Goal: Information Seeking & Learning: Learn about a topic

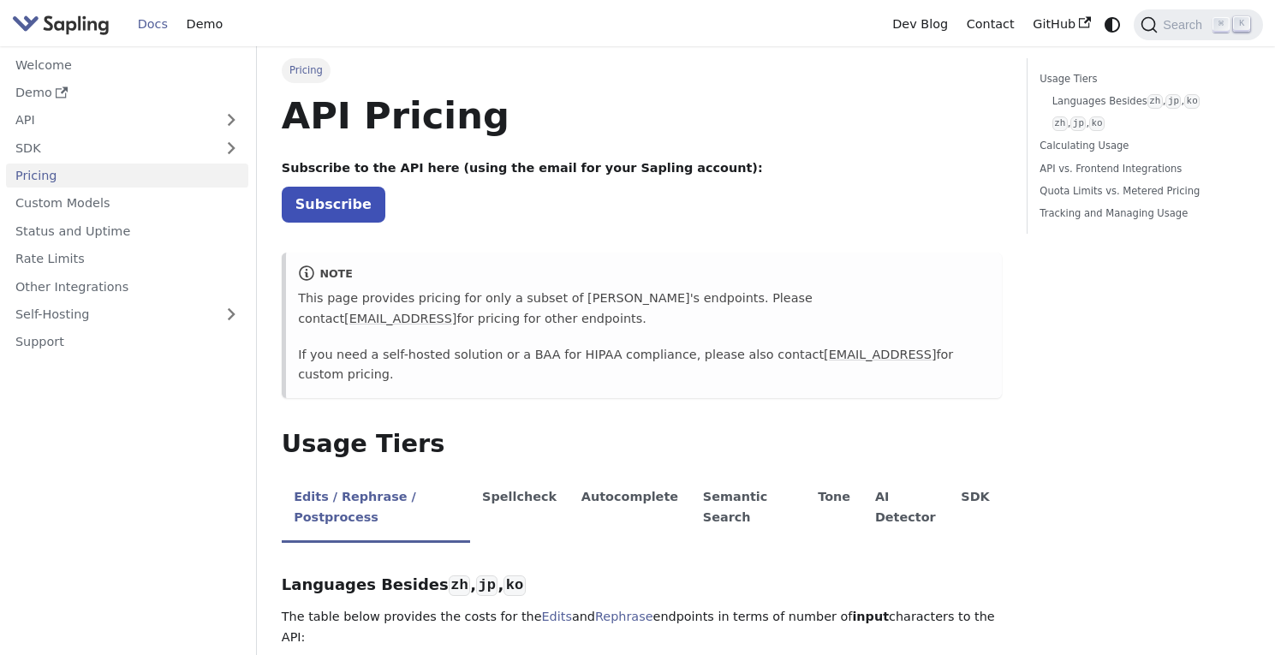
click at [454, 353] on p "If you need a self-hosted solution or a BAA for HIPAA compliance, please also c…" at bounding box center [644, 365] width 692 height 41
drag, startPoint x: 487, startPoint y: 353, endPoint x: 377, endPoint y: 359, distance: 110.6
click at [377, 359] on p "If you need a self-hosted solution or a BAA for HIPAA compliance, please also c…" at bounding box center [644, 365] width 692 height 41
copy p "self-hosted solution"
click at [68, 318] on link "Self-Hosting" at bounding box center [127, 314] width 242 height 25
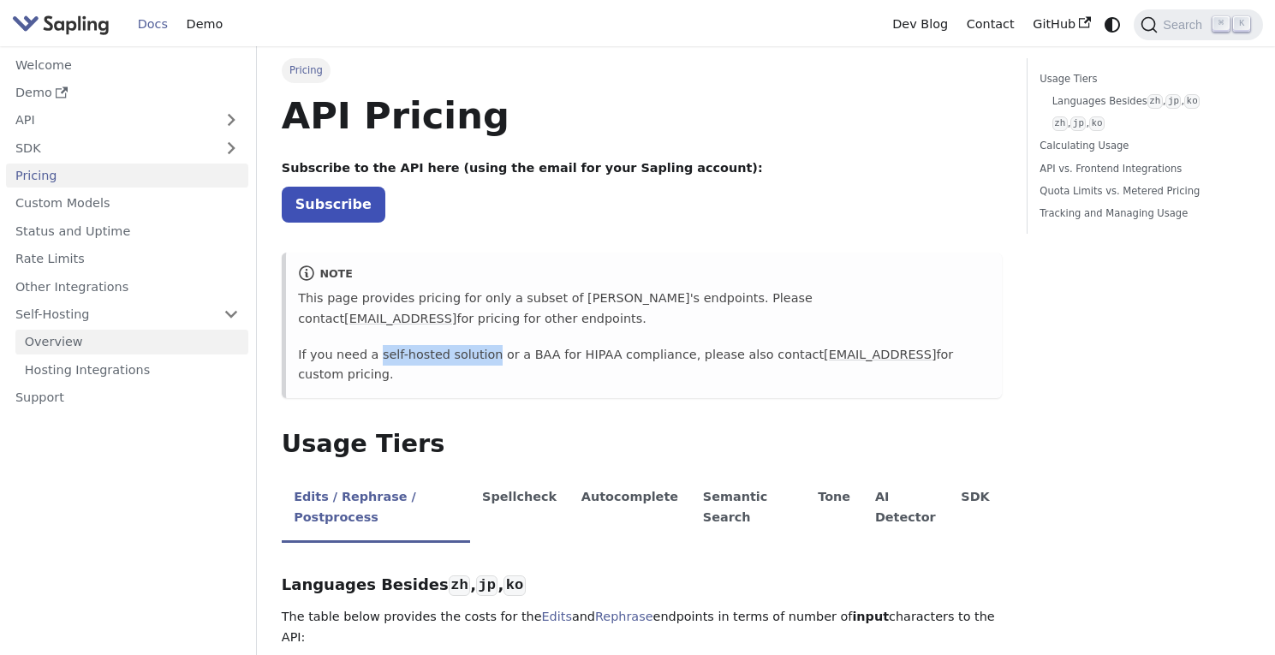
click at [71, 343] on link "Overview" at bounding box center [131, 342] width 233 height 25
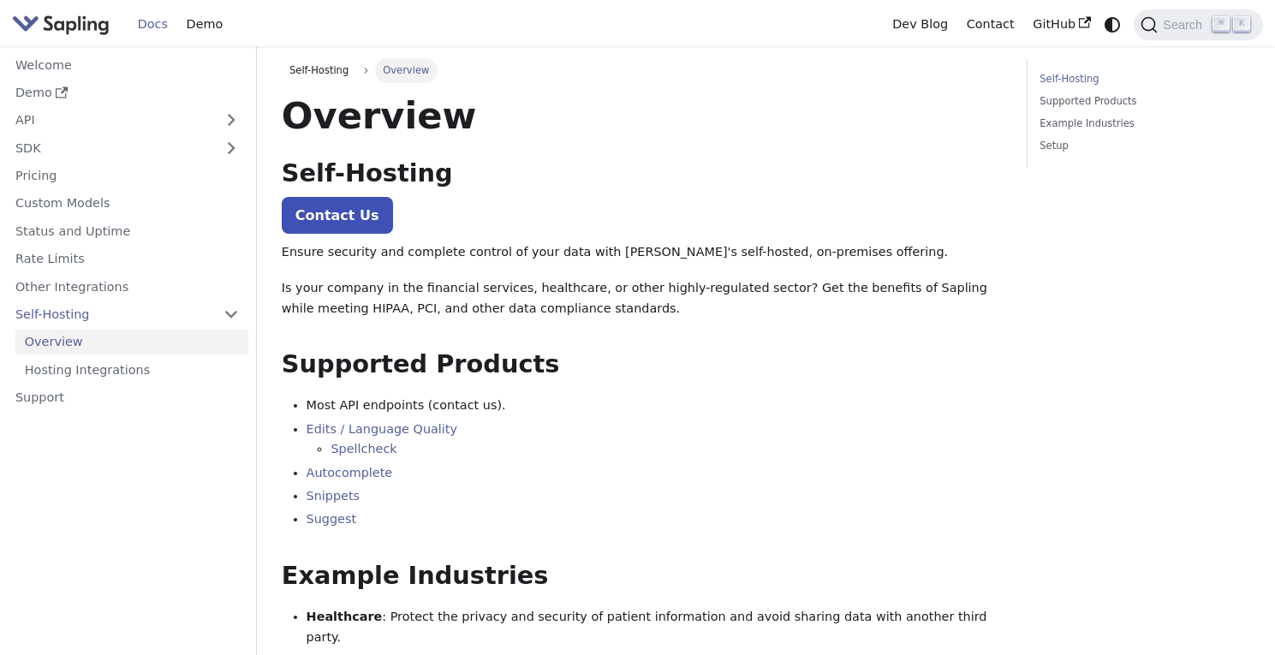
click at [640, 431] on li "Edits / Language Quality Spellcheck" at bounding box center [655, 440] width 696 height 41
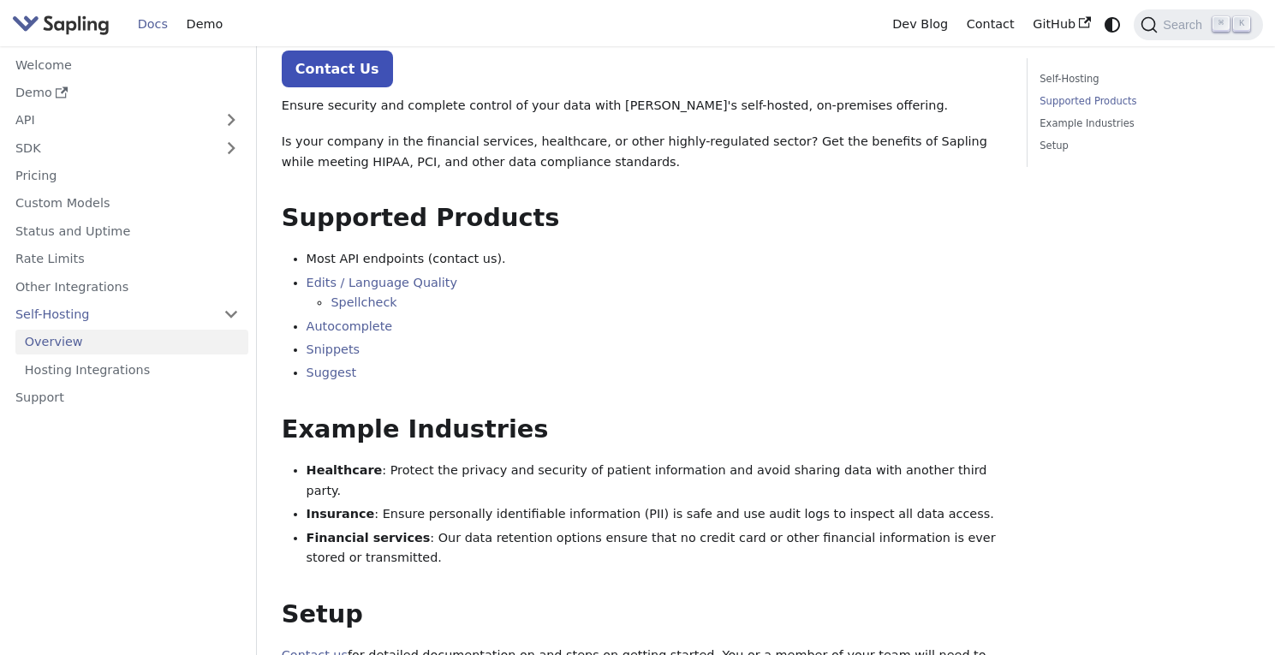
scroll to position [62, 0]
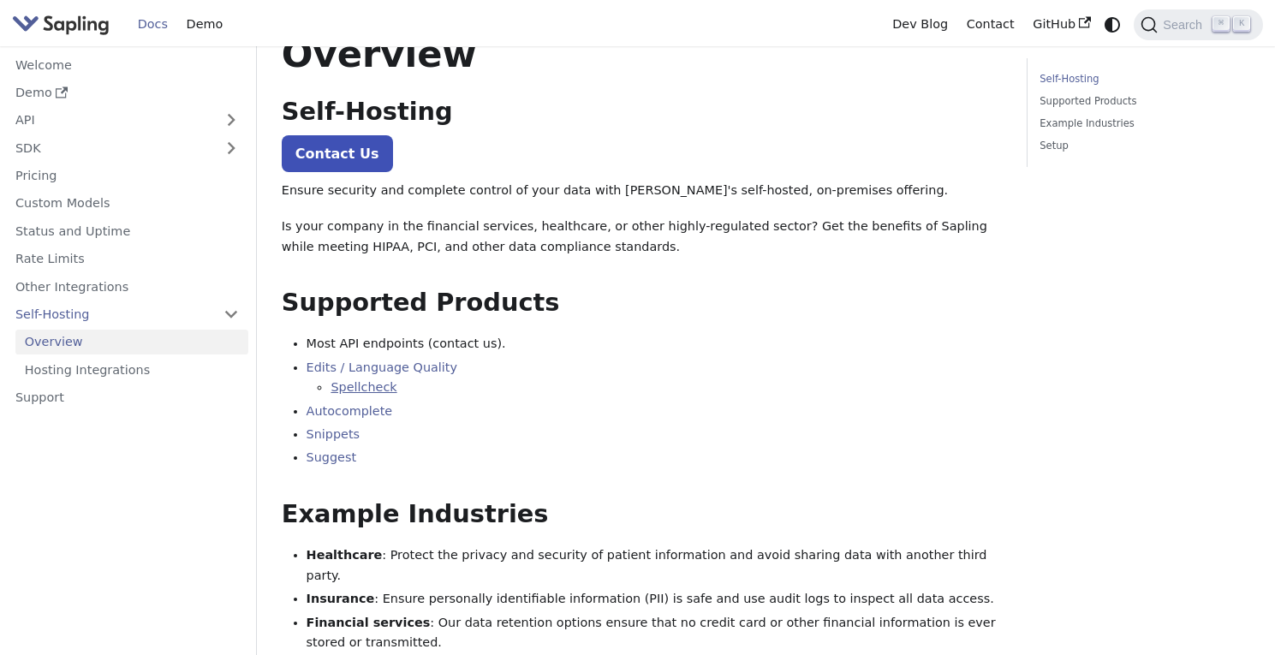
click at [378, 381] on link "Spellcheck" at bounding box center [364, 387] width 66 height 14
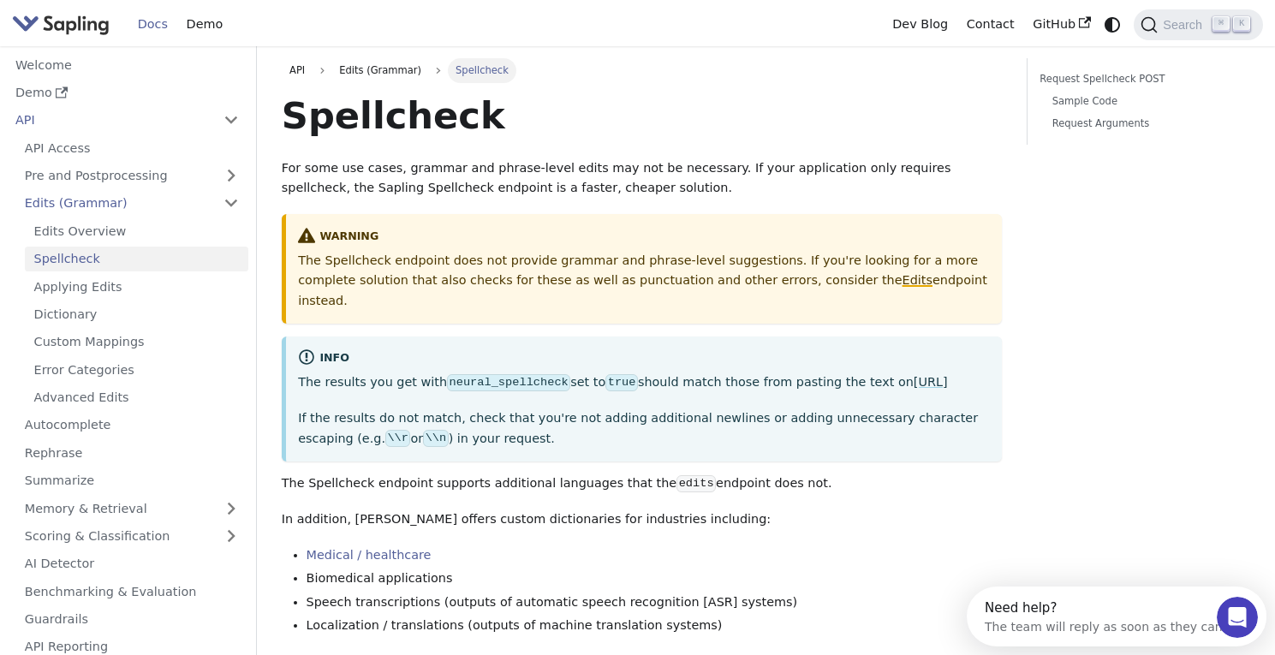
click at [903, 283] on link "Edits" at bounding box center [918, 280] width 30 height 14
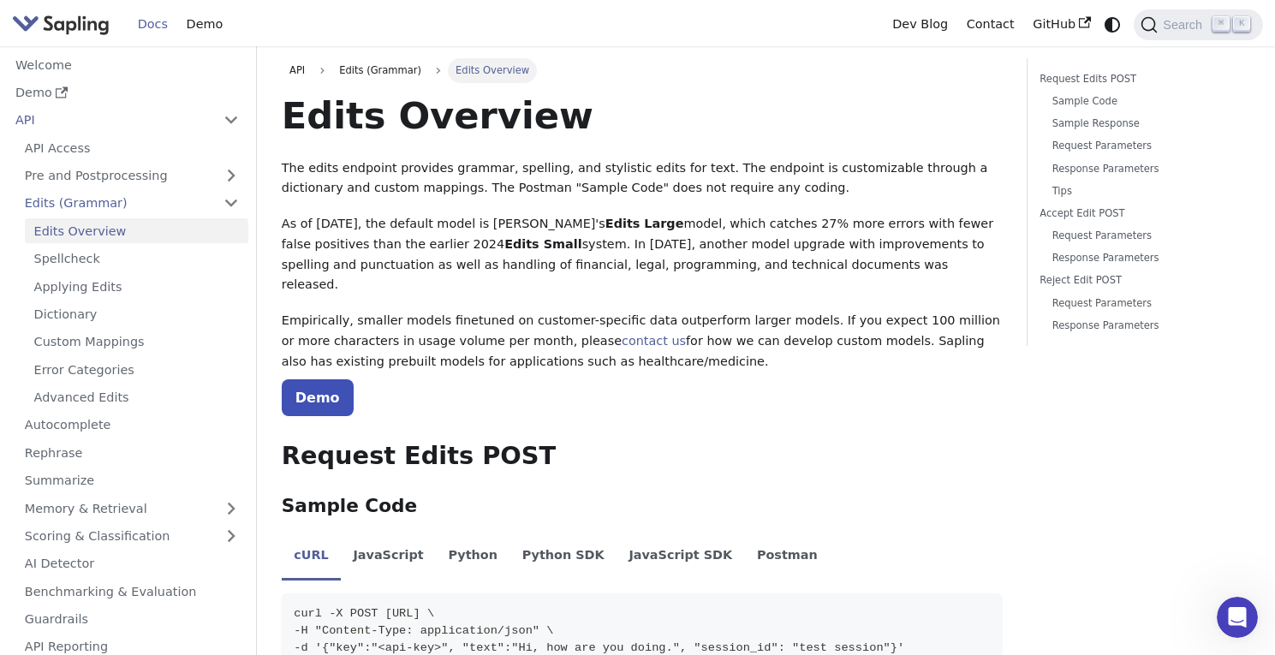
scroll to position [3, 0]
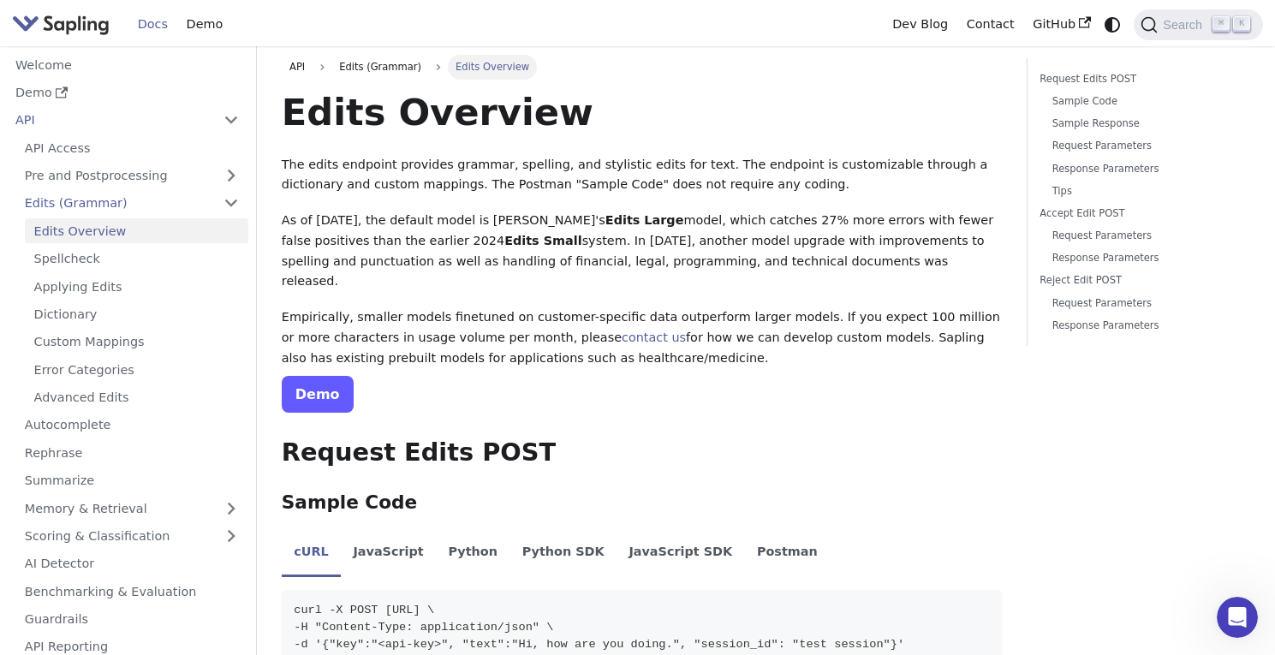
click at [291, 377] on link "Demo" at bounding box center [318, 394] width 72 height 37
